Goal: Task Accomplishment & Management: Manage account settings

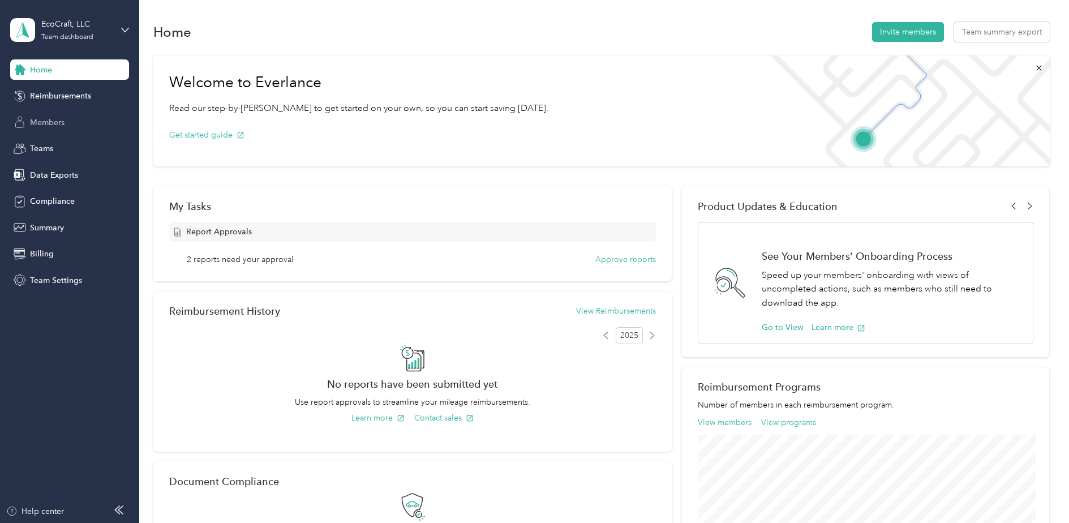
click at [46, 127] on span "Members" at bounding box center [47, 123] width 35 height 12
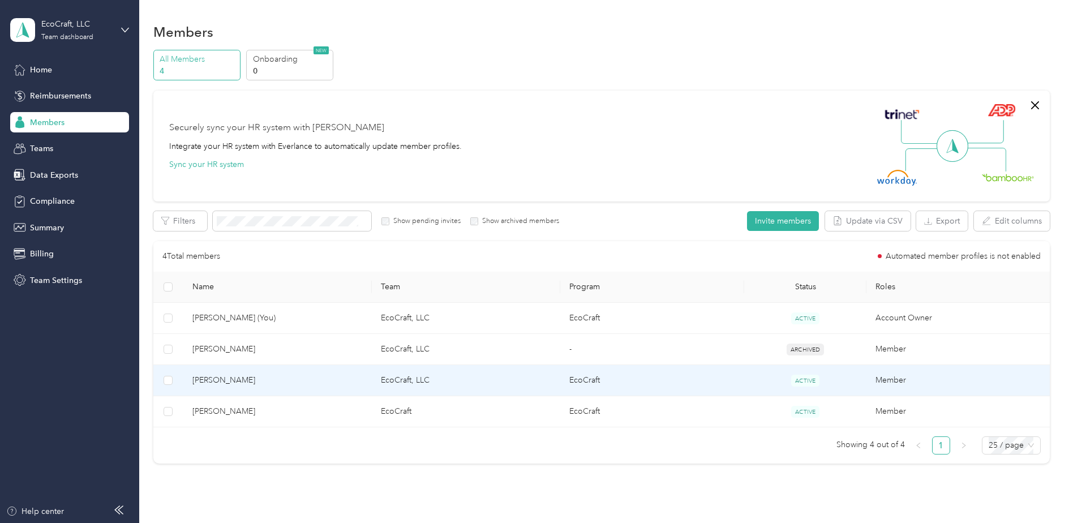
click at [215, 380] on span "[PERSON_NAME]" at bounding box center [277, 380] width 170 height 12
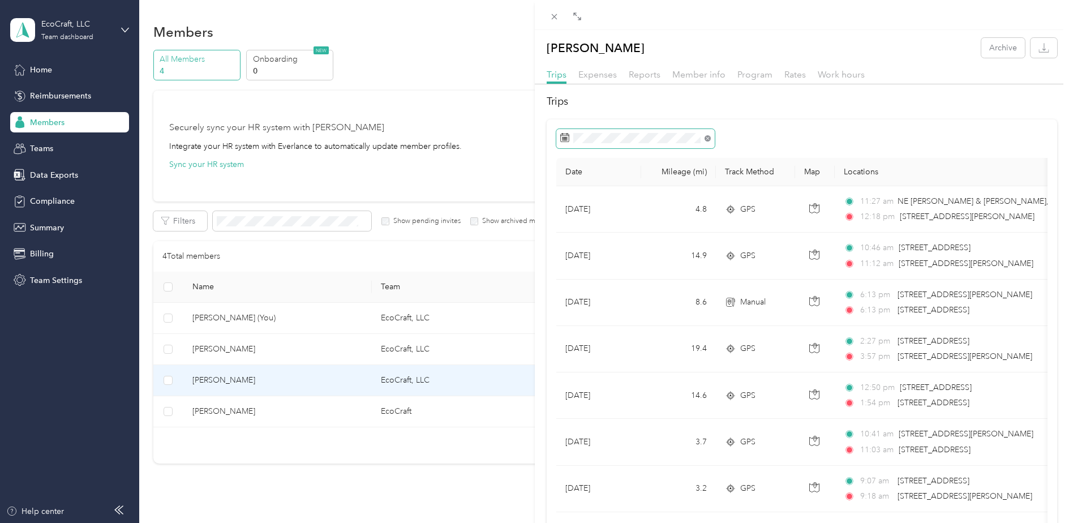
click at [707, 139] on icon at bounding box center [707, 138] width 3 height 3
click at [710, 236] on button "Last month" at bounding box center [716, 233] width 69 height 20
click at [1041, 49] on icon "button" at bounding box center [1044, 47] width 11 height 11
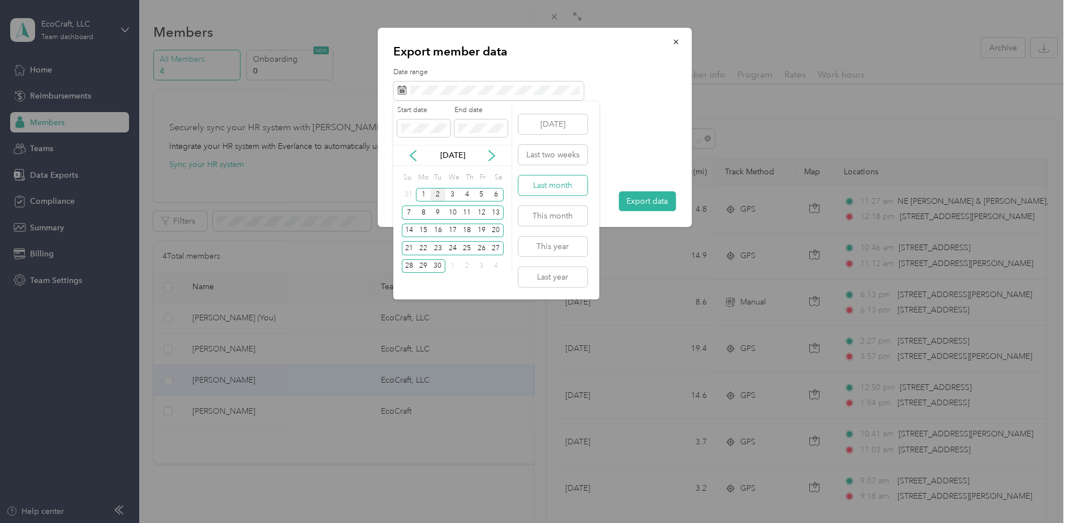
click at [551, 185] on button "Last month" at bounding box center [553, 186] width 69 height 20
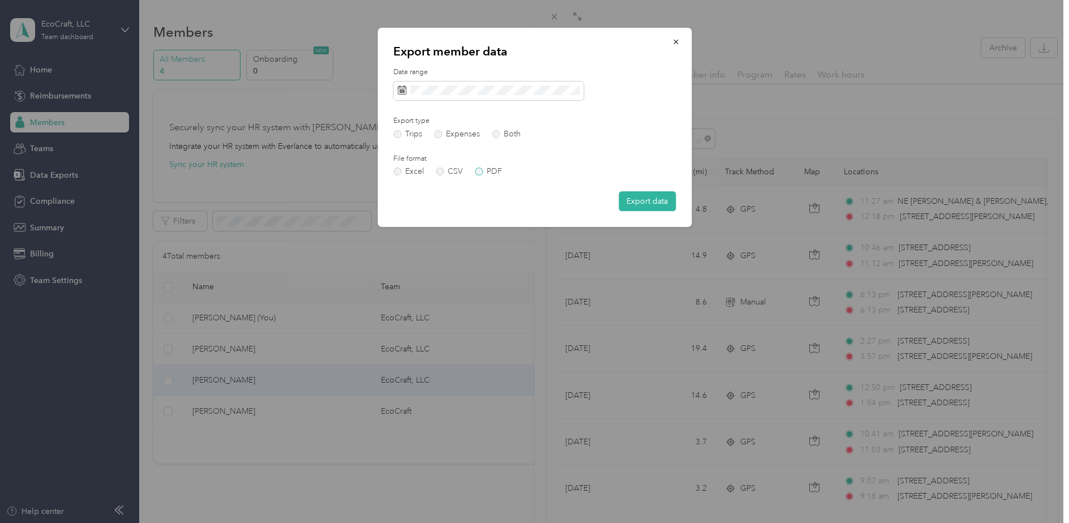
click at [486, 168] on label "PDF" at bounding box center [488, 172] width 27 height 8
click at [478, 173] on label "PDF" at bounding box center [488, 172] width 27 height 8
click at [643, 200] on button "Export data" at bounding box center [647, 201] width 57 height 20
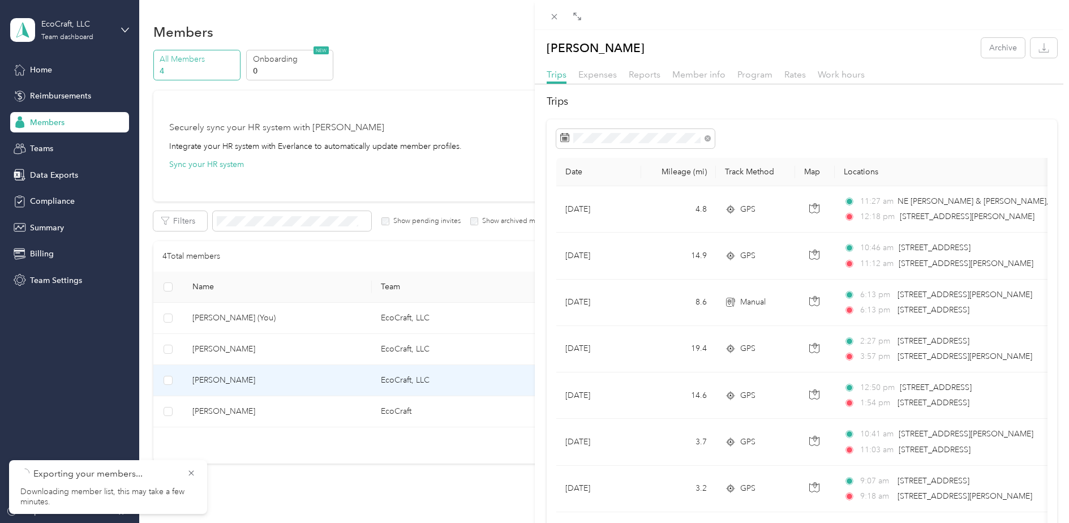
click at [58, 174] on div "[PERSON_NAME] Archive Trips Expenses Reports Member info Program Rates Work hou…" at bounding box center [534, 261] width 1069 height 523
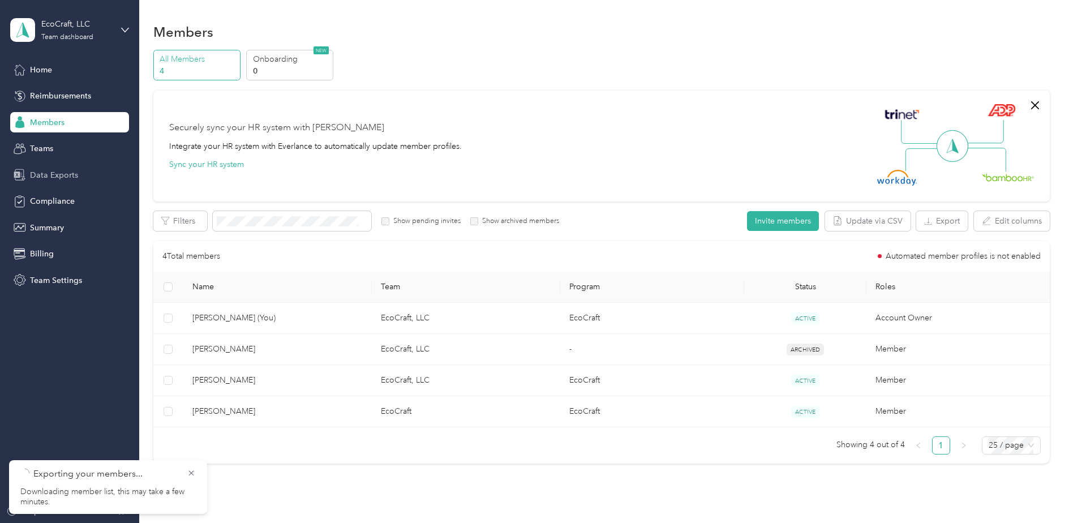
click at [58, 175] on span "Data Exports" at bounding box center [54, 175] width 48 height 12
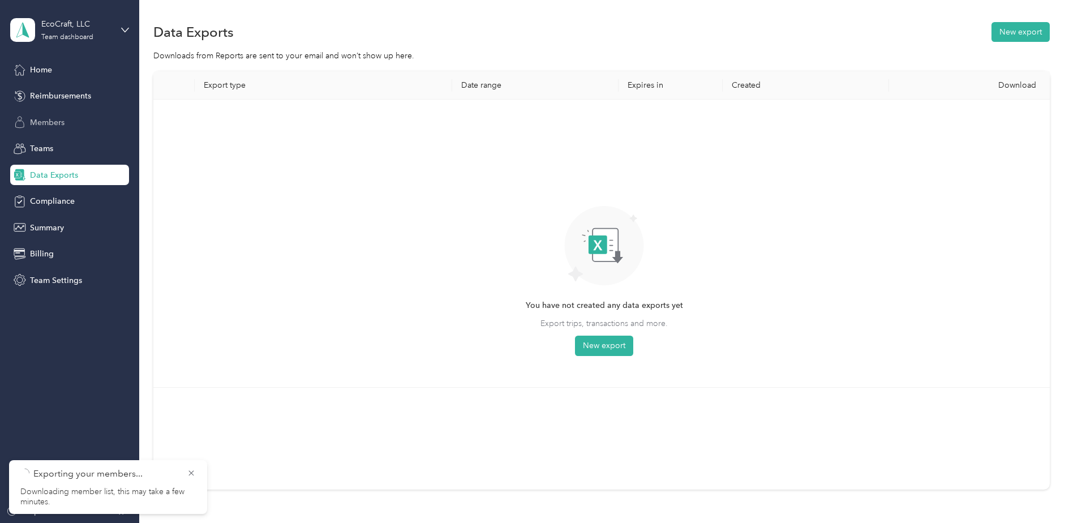
click at [58, 131] on div "Members" at bounding box center [69, 122] width 119 height 20
